Goal: Information Seeking & Learning: Check status

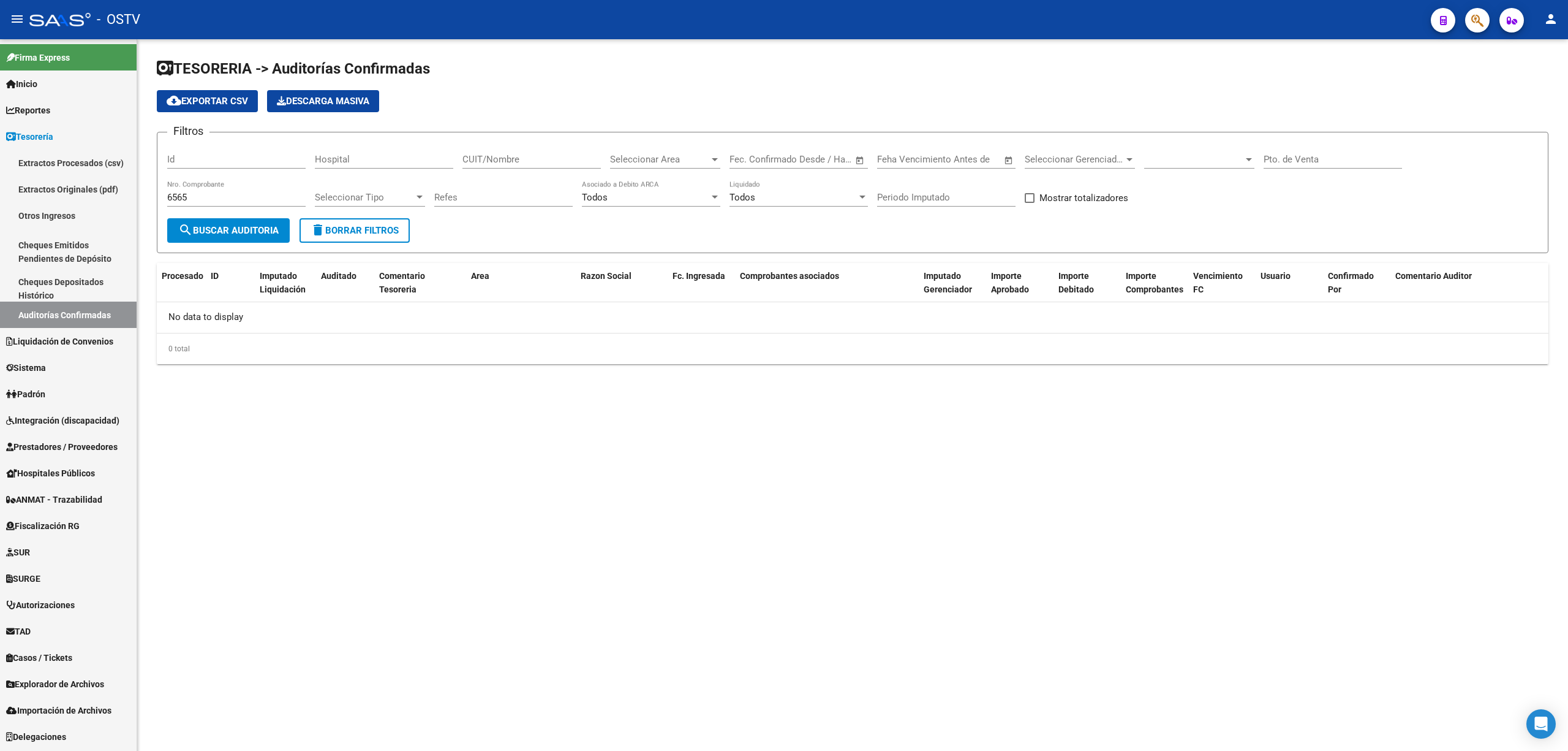
click at [354, 219] on button "delete Borrar Filtros" at bounding box center [354, 231] width 110 height 25
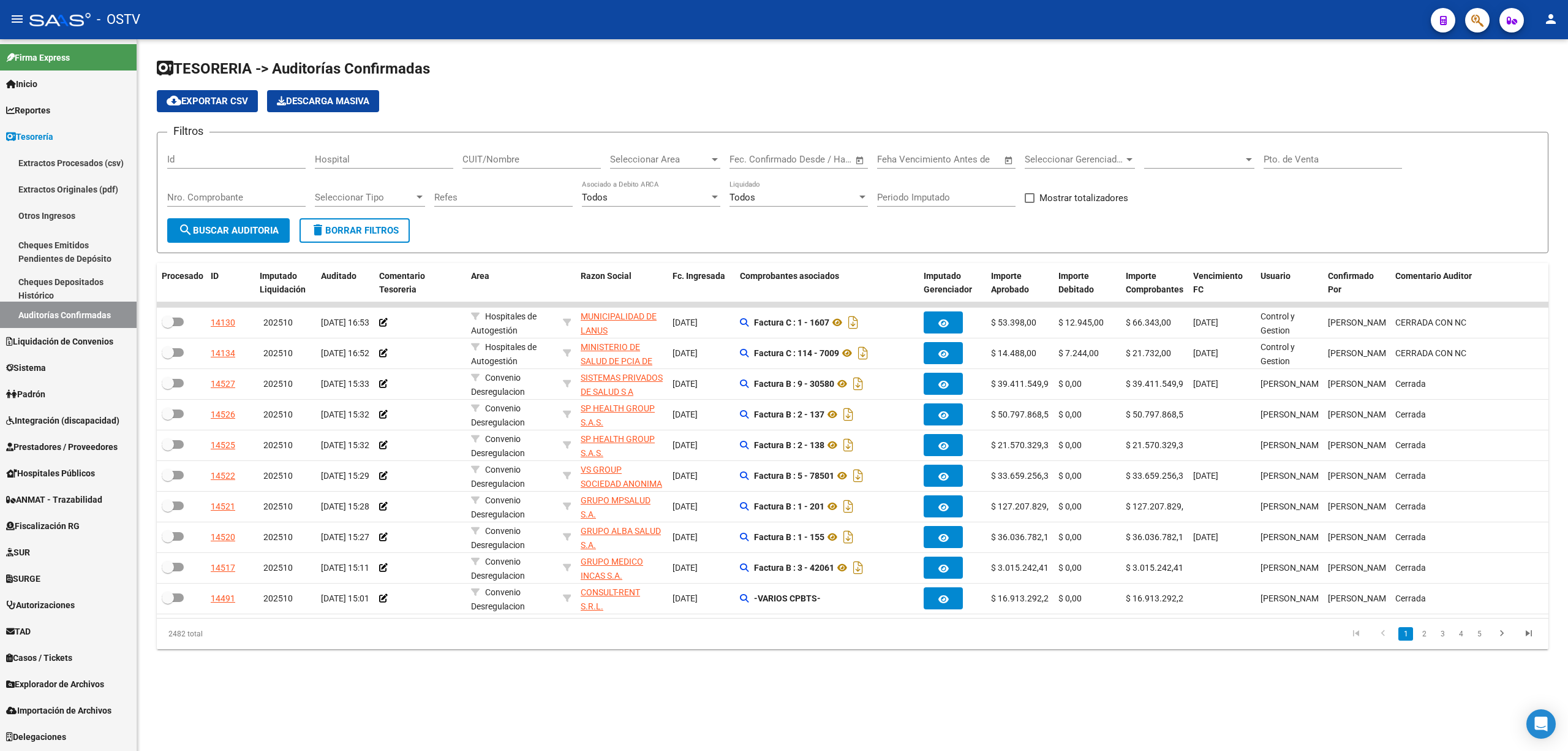
click at [501, 158] on input "CUIT/Nombre" at bounding box center [531, 159] width 138 height 11
paste input "30709019356"
click at [256, 228] on span "search Buscar Auditoria" at bounding box center [228, 230] width 101 height 11
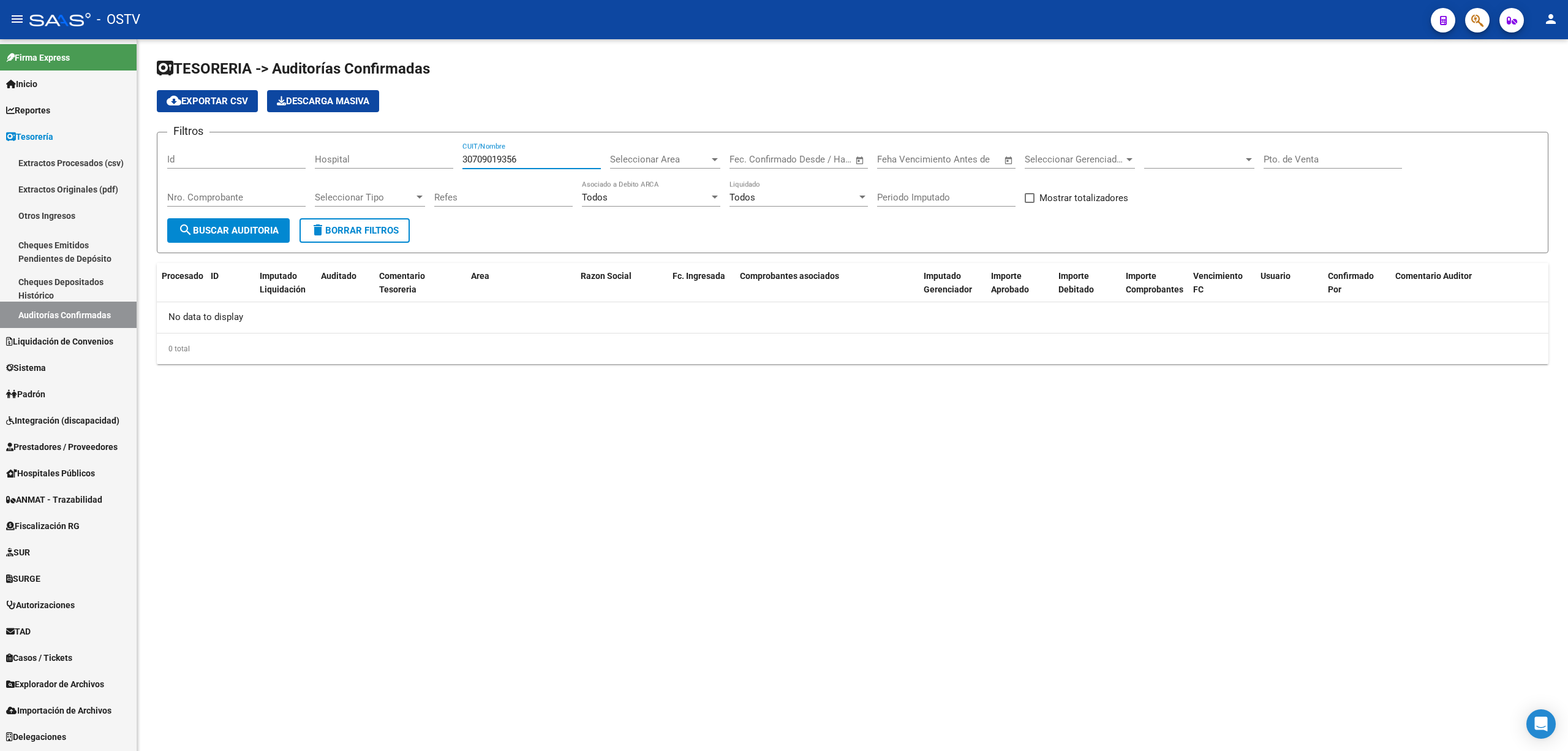
drag, startPoint x: 538, startPoint y: 158, endPoint x: 401, endPoint y: 164, distance: 137.1
click at [393, 164] on div "Filtros Id Hospital 30709019356 CUIT/Nombre Seleccionar Area Seleccionar Area F…" at bounding box center [852, 180] width 1371 height 76
click at [246, 233] on span "search Buscar Auditoria" at bounding box center [228, 230] width 101 height 11
drag, startPoint x: 531, startPoint y: 159, endPoint x: 405, endPoint y: 175, distance: 127.0
click at [405, 175] on div "Filtros Id Hospital 30709019356 CUIT/Nombre Seleccionar Area Seleccionar Area F…" at bounding box center [852, 180] width 1371 height 76
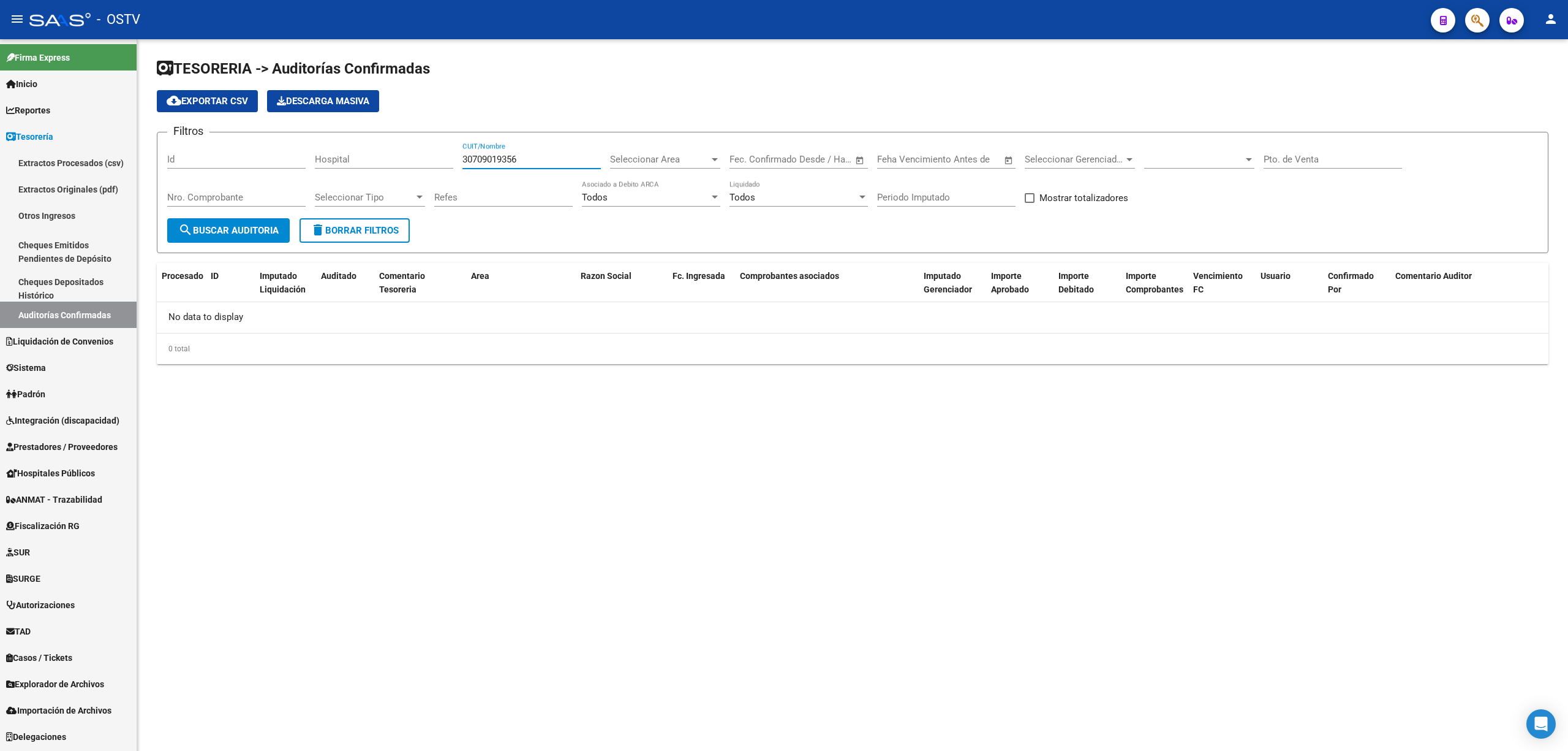
paste input "999074843"
type input "30999074843"
click at [226, 235] on span "search Buscar Auditoria" at bounding box center [228, 230] width 101 height 11
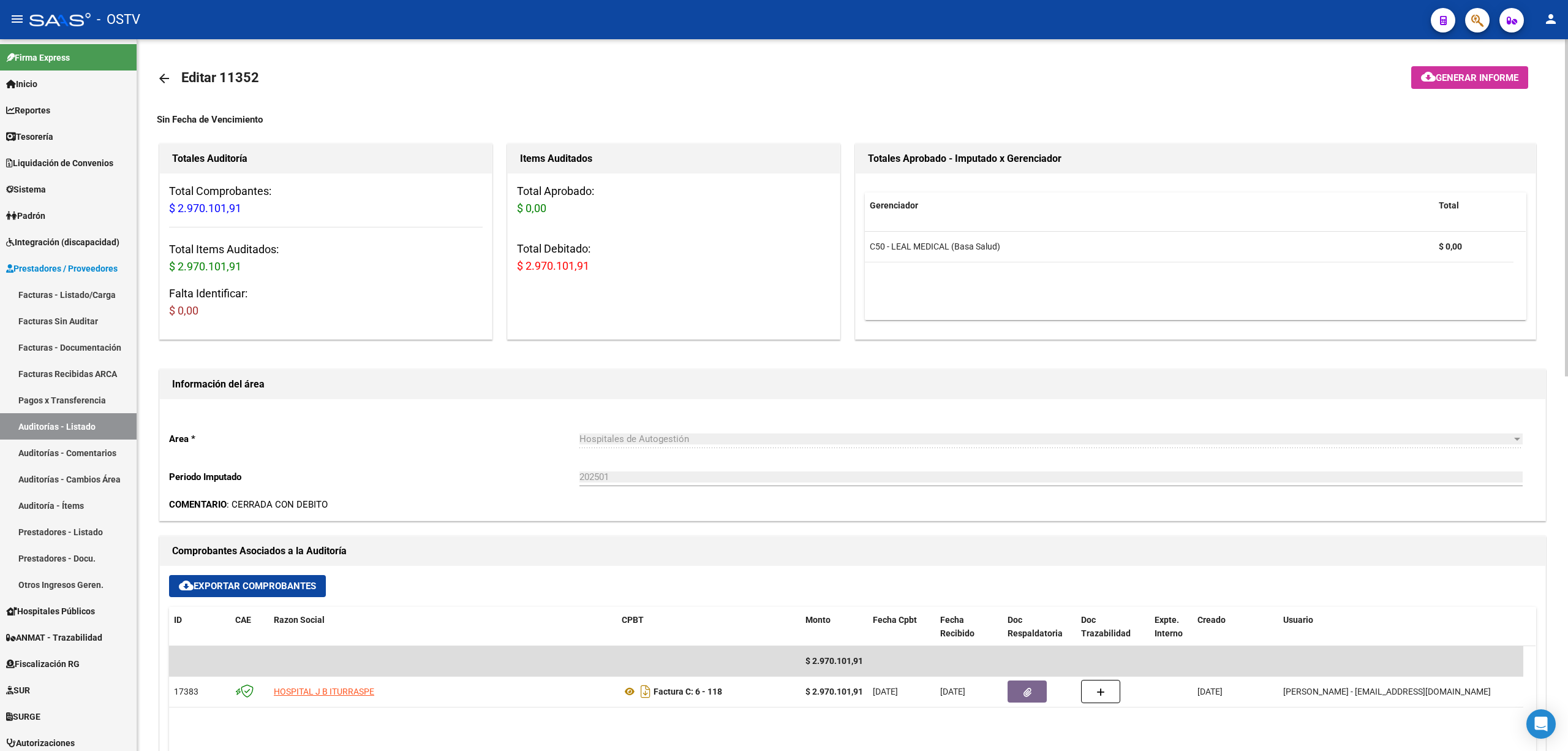
scroll to position [0, 221]
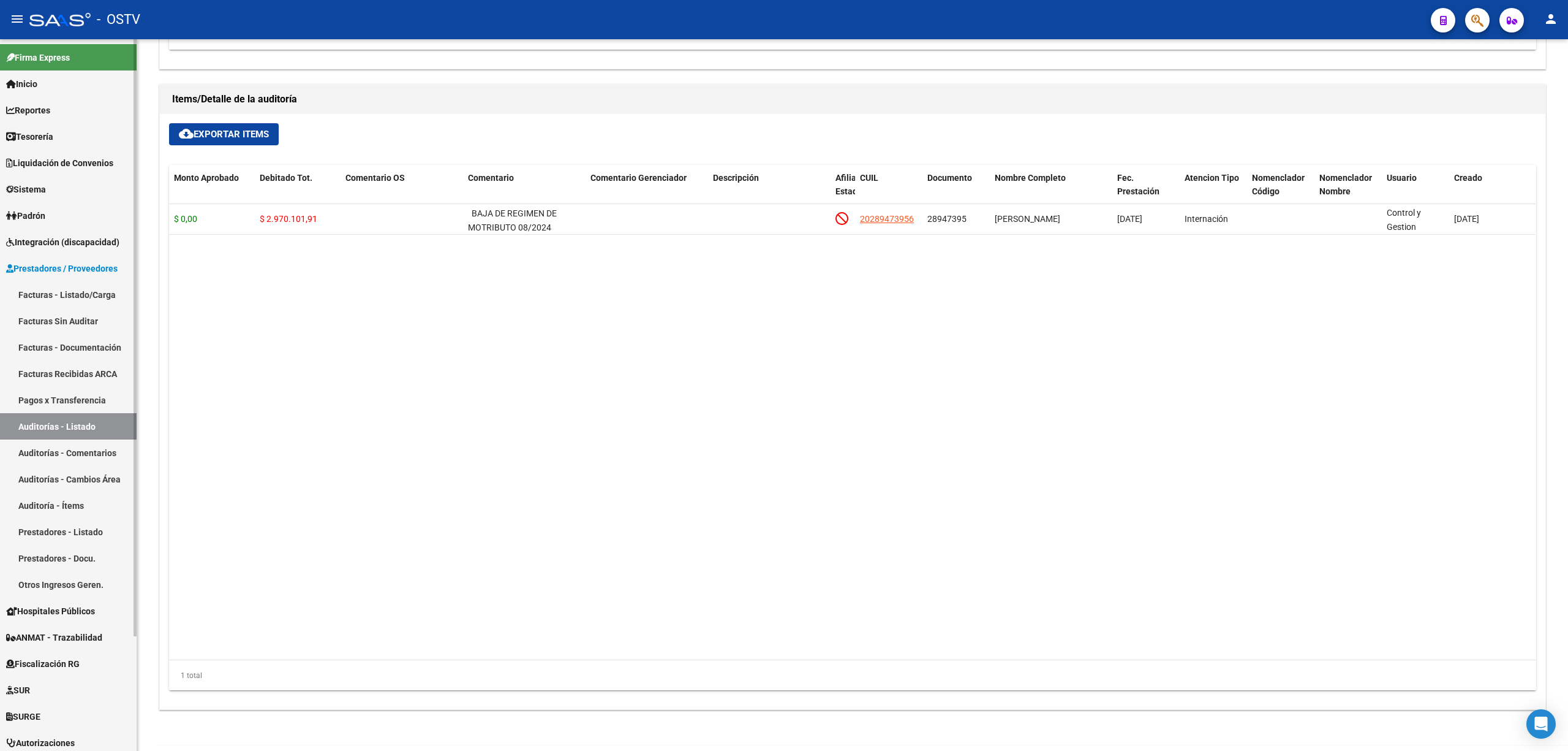
click at [70, 287] on link "Facturas - Listado/Carga" at bounding box center [68, 295] width 137 height 26
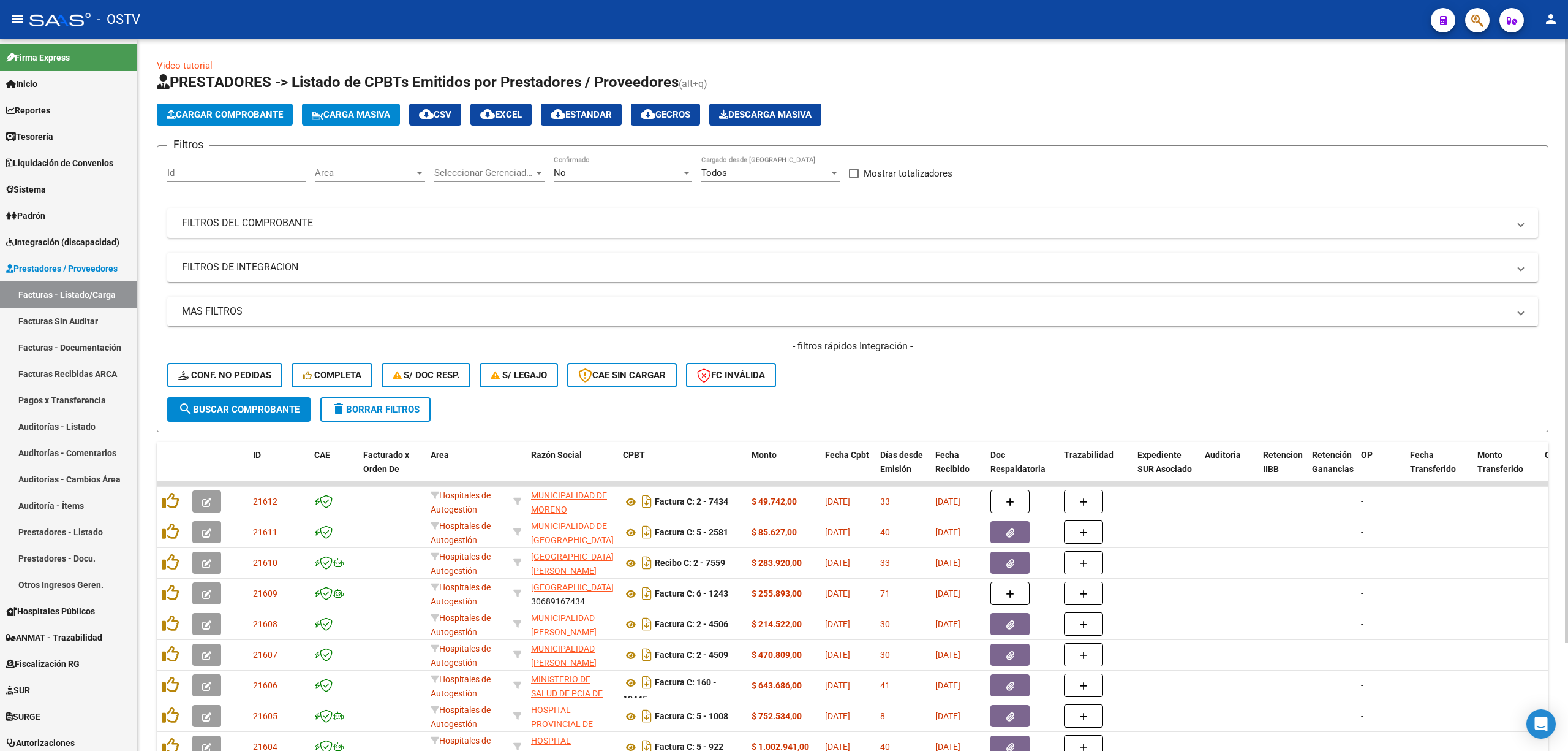
click at [622, 172] on div "No" at bounding box center [618, 172] width 128 height 11
click at [576, 118] on span "Todos" at bounding box center [623, 118] width 138 height 28
click at [531, 224] on mat-panel-title "FILTROS DEL COMPROBANTE" at bounding box center [845, 223] width 1327 height 14
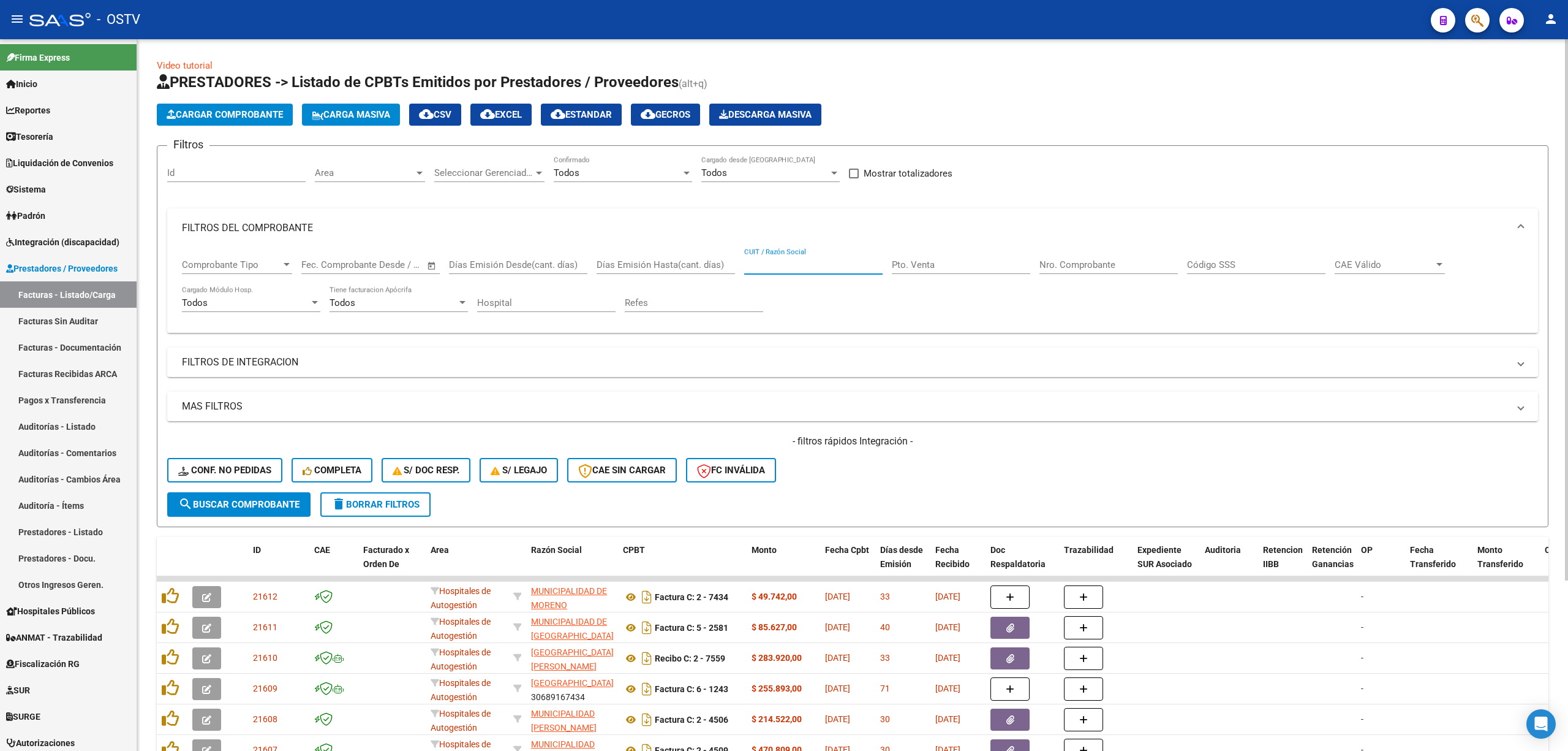
paste input "30709019356"
type input "30709019356"
click at [269, 502] on span "search Buscar Comprobante" at bounding box center [239, 504] width 122 height 11
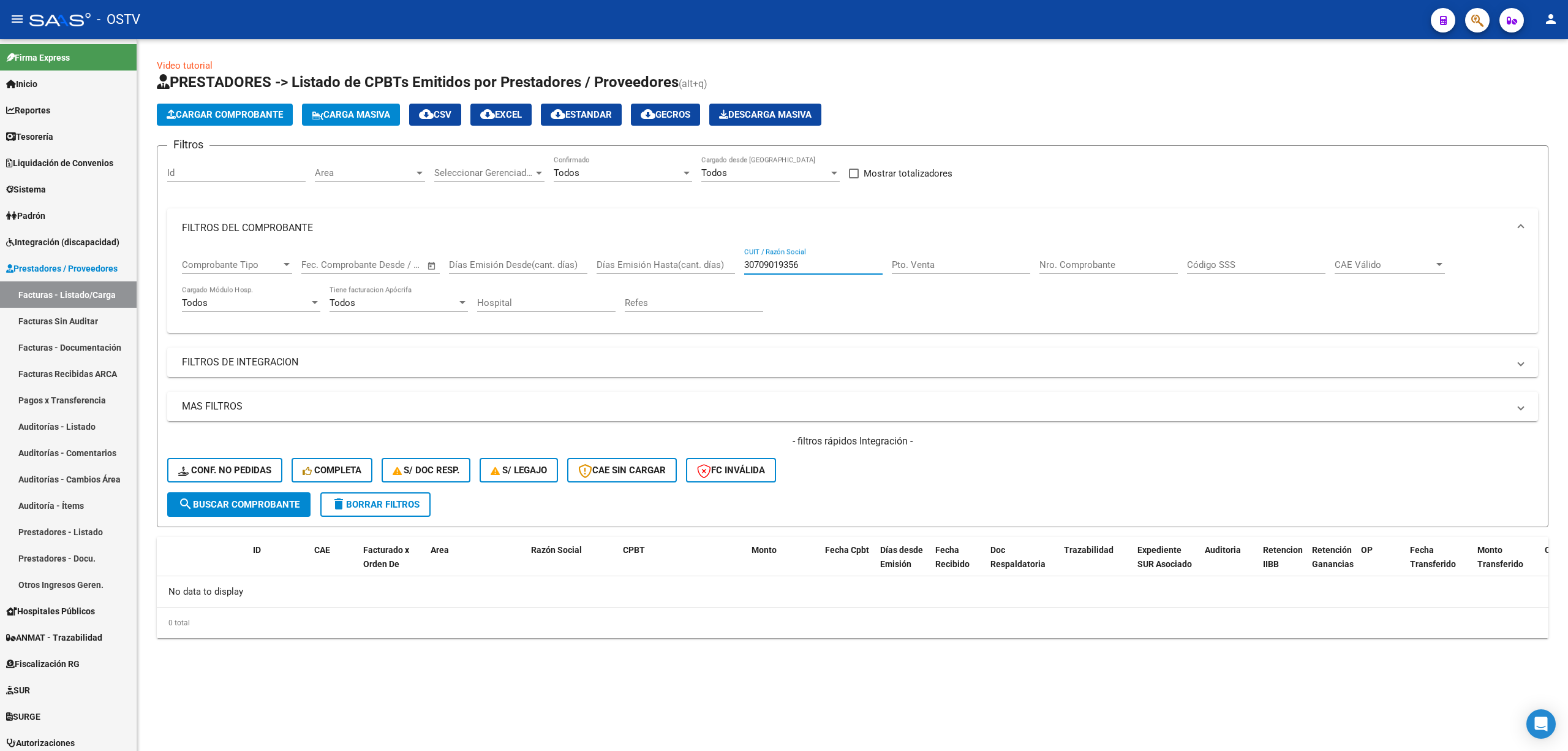
click at [807, 263] on input "30709019356" at bounding box center [814, 265] width 138 height 11
click at [231, 502] on span "search Buscar Comprobante" at bounding box center [239, 504] width 122 height 11
click at [1079, 265] on input "Nro. Comprobante" at bounding box center [1109, 265] width 138 height 11
type input "4421"
drag, startPoint x: 811, startPoint y: 252, endPoint x: 777, endPoint y: 260, distance: 34.9
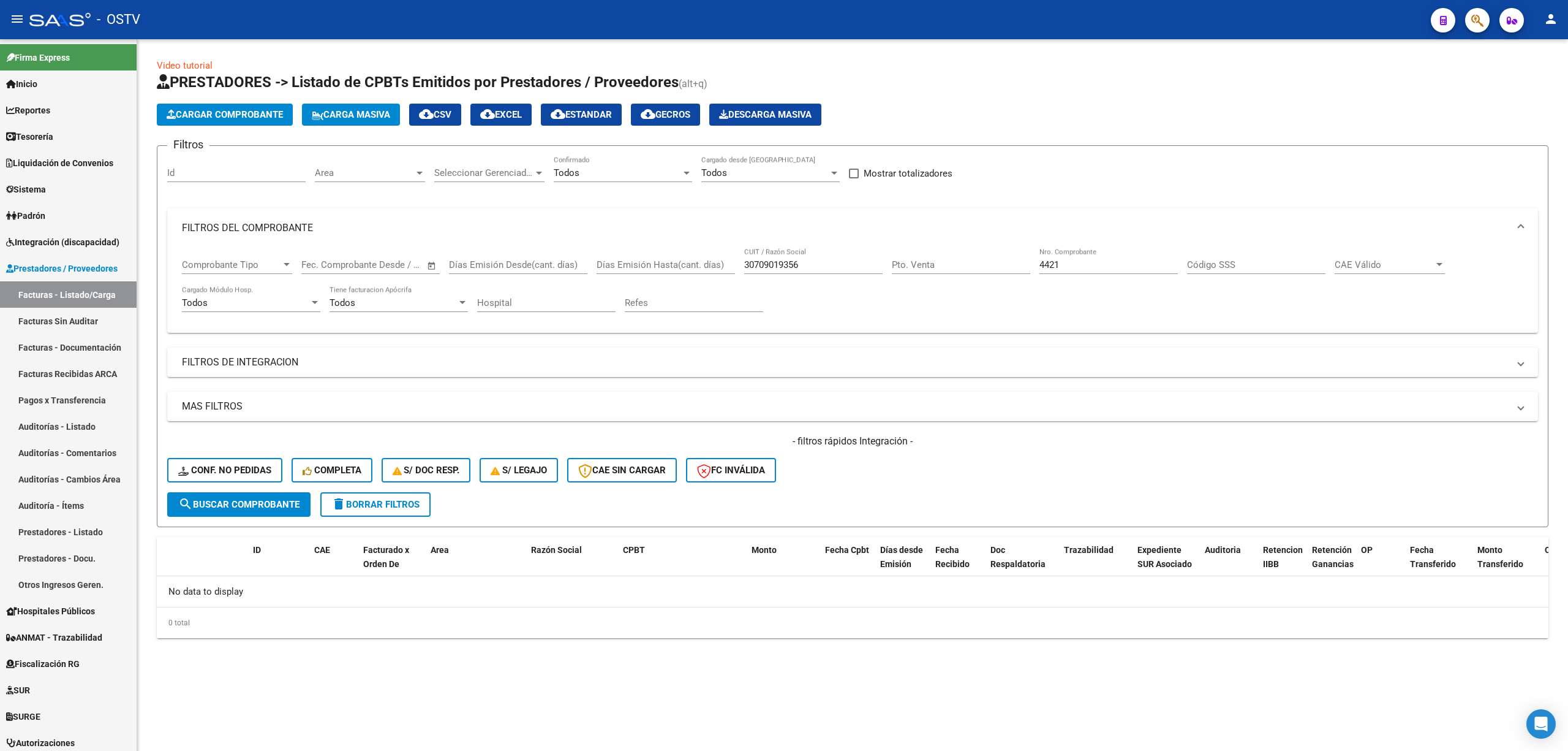
click at [777, 260] on div "30709019356 CUIT / Razón Social" at bounding box center [814, 261] width 138 height 26
drag, startPoint x: 808, startPoint y: 269, endPoint x: 674, endPoint y: 275, distance: 134.1
click at [677, 272] on div "Comprobante Tipo Comprobante Tipo Fecha inicio – Fecha fin Fec. Comprobante Des…" at bounding box center [853, 285] width 1341 height 76
click at [248, 499] on span "search Buscar Comprobante" at bounding box center [239, 504] width 122 height 11
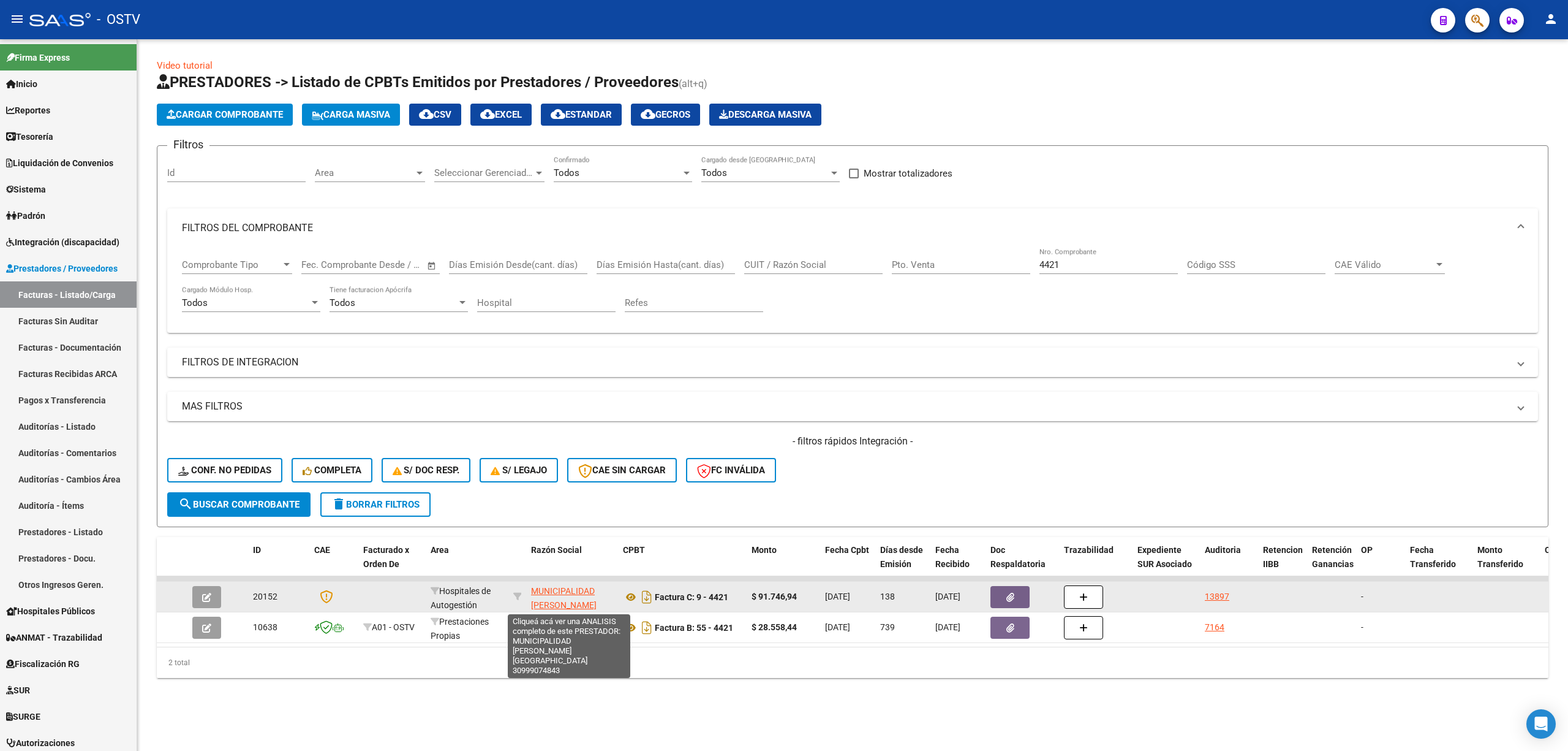
click at [564, 593] on span "MUNICIPALIDAD [PERSON_NAME][GEOGRAPHIC_DATA]" at bounding box center [573, 604] width 83 height 38
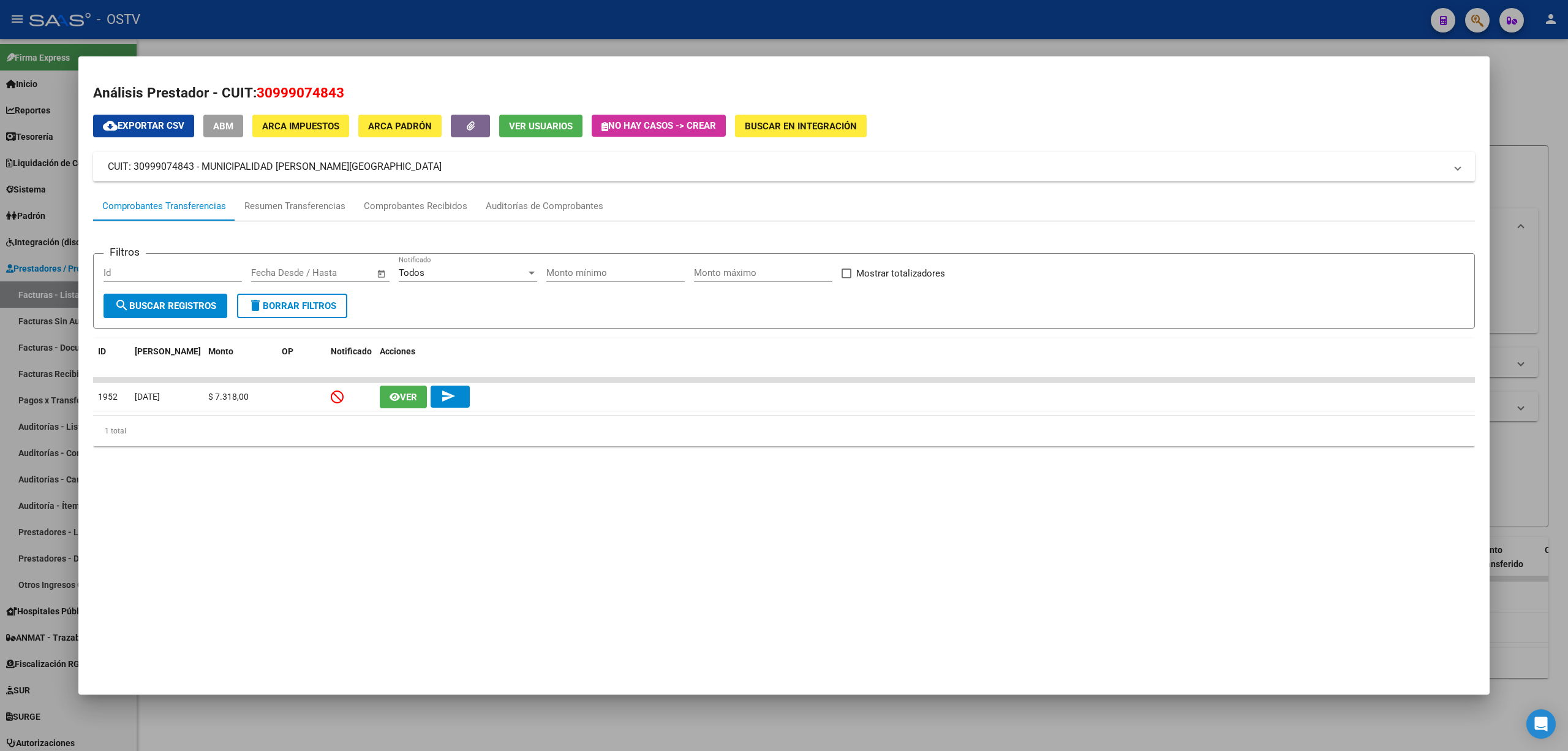
click at [121, 45] on div at bounding box center [784, 376] width 1568 height 751
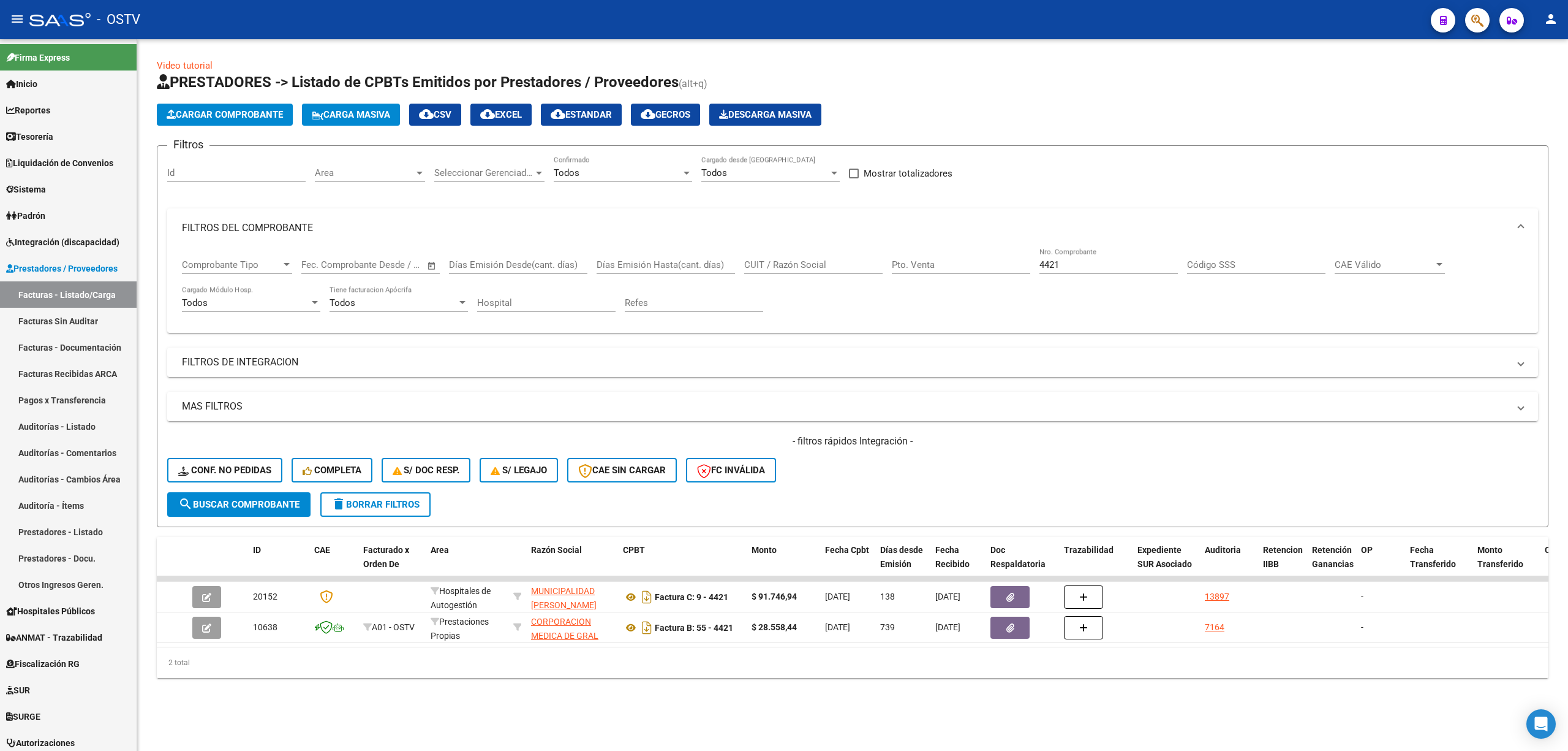
click at [782, 258] on div "CUIT / Razón Social" at bounding box center [814, 261] width 138 height 26
paste input "30999074843"
type input "30999074843"
drag, startPoint x: 1068, startPoint y: 265, endPoint x: 944, endPoint y: 281, distance: 125.0
click at [953, 279] on div "Comprobante Tipo Comprobante Tipo Fecha inicio – Fecha fin Fec. Comprobante Des…" at bounding box center [853, 285] width 1341 height 76
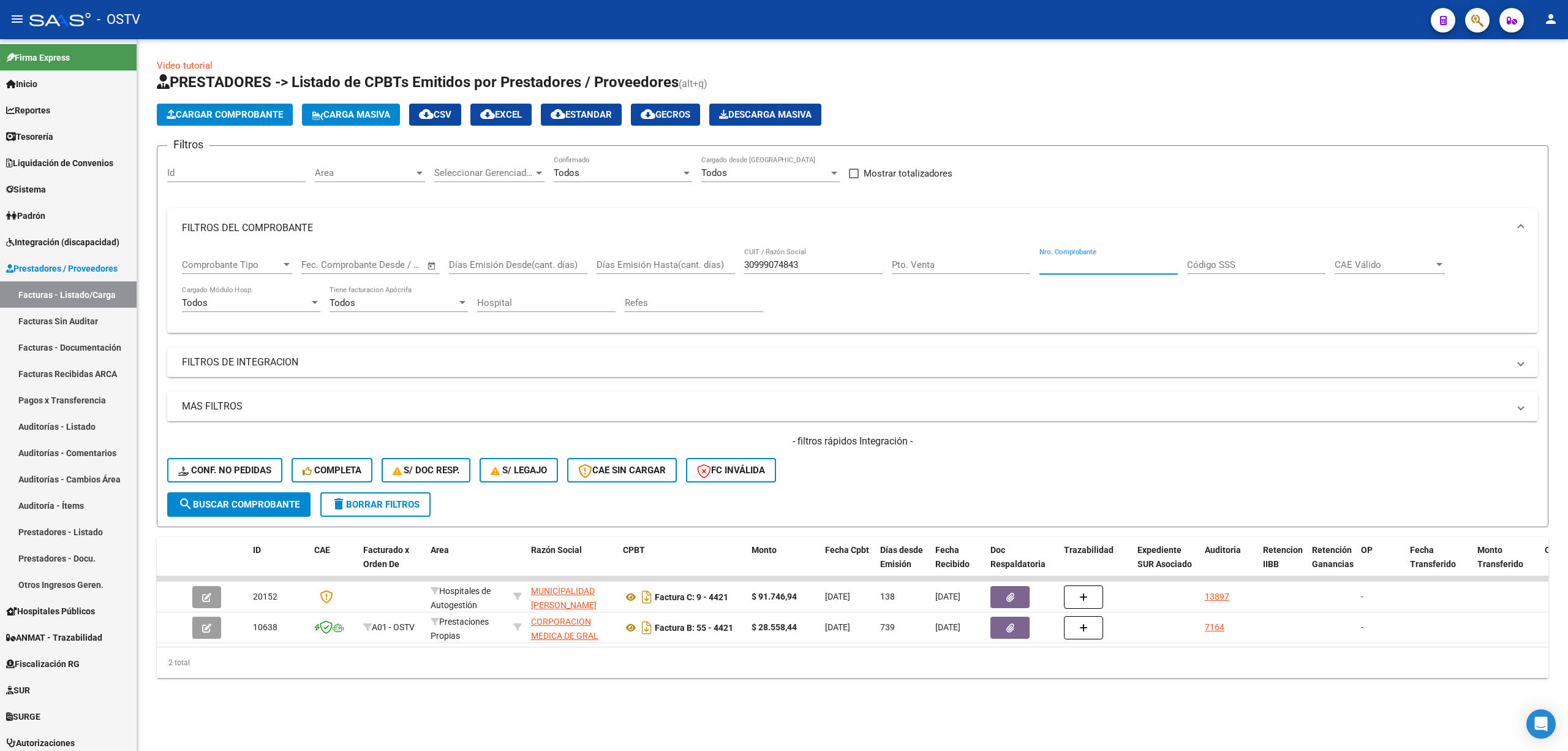
click at [226, 506] on span "search Buscar Comprobante" at bounding box center [239, 504] width 122 height 11
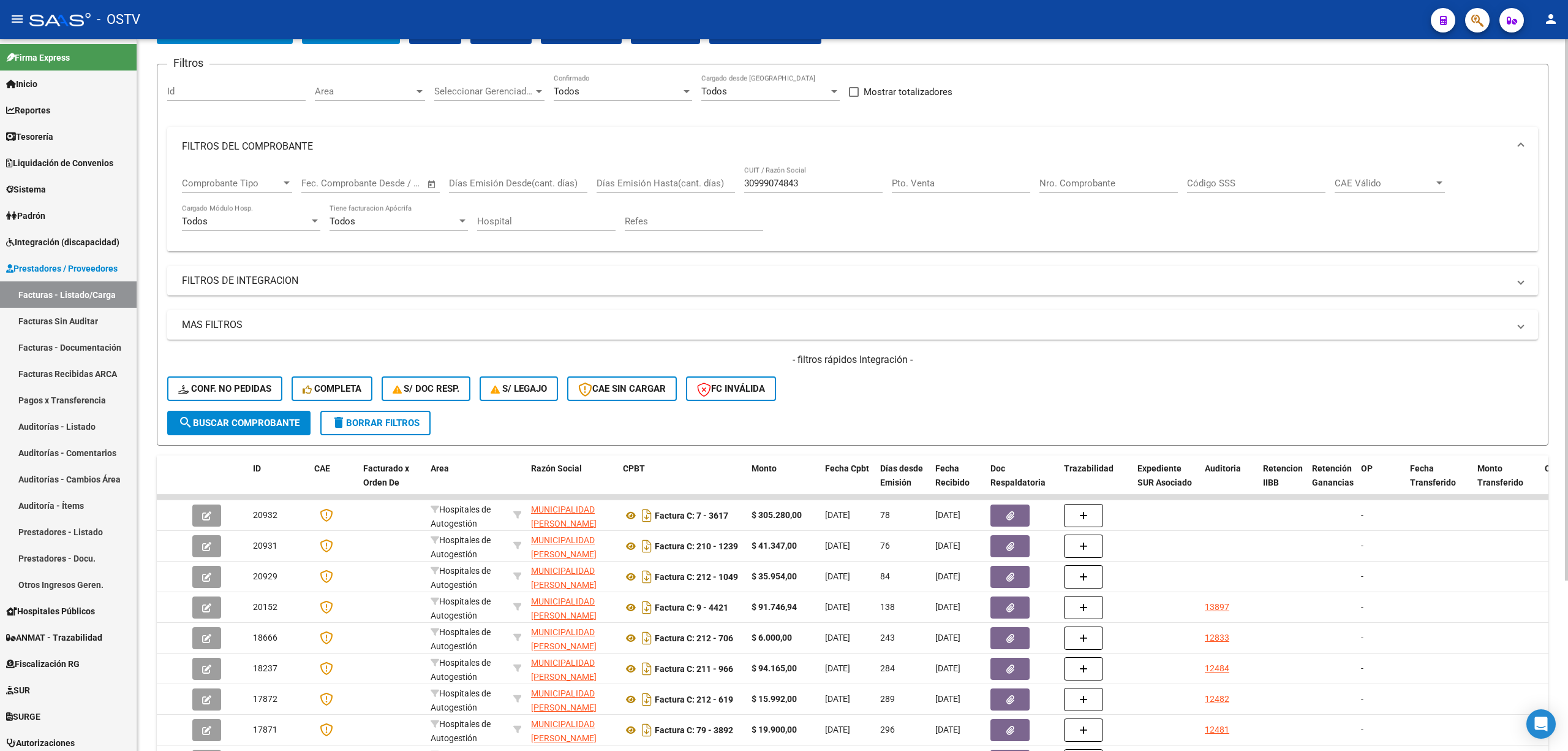
scroll to position [163, 0]
